Goal: Find specific page/section: Find specific page/section

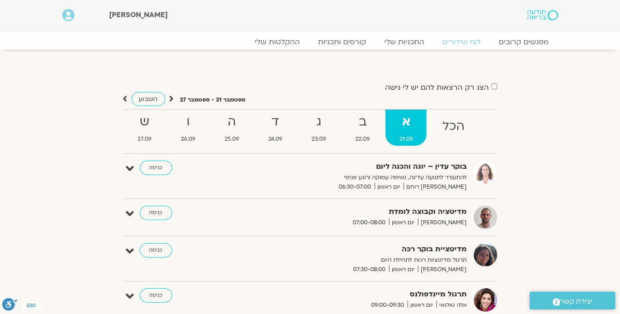
click at [162, 212] on link "כניסה" at bounding box center [156, 212] width 32 height 14
